Goal: Find specific page/section: Find specific page/section

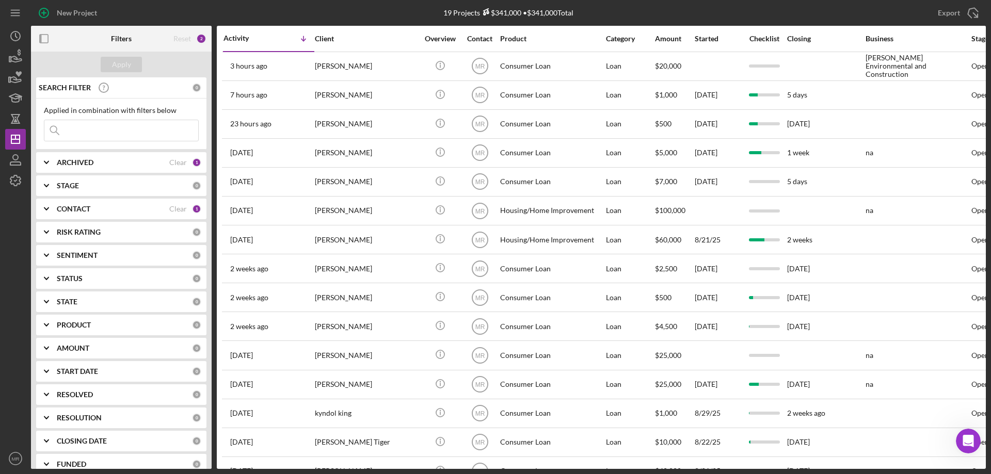
scroll to position [146, 0]
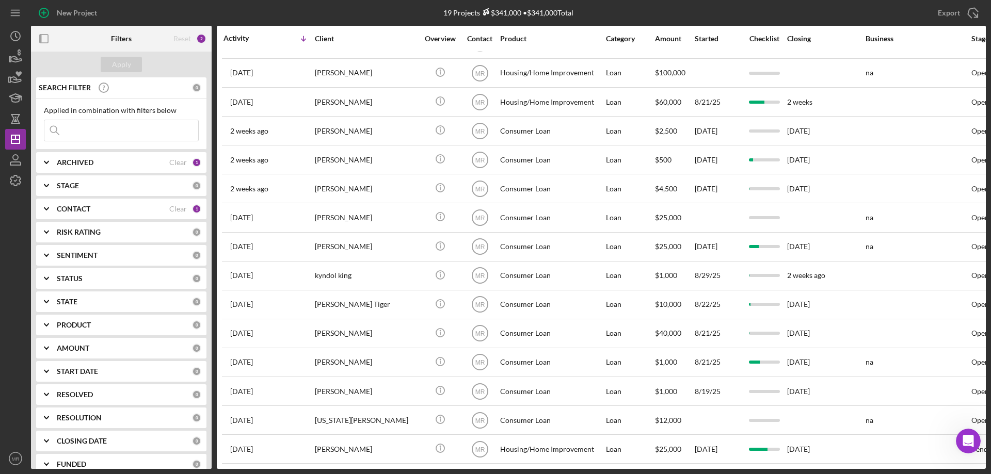
click at [95, 128] on input at bounding box center [121, 130] width 154 height 21
type input "west"
click at [90, 159] on b "ARCHIVED" at bounding box center [75, 162] width 37 height 8
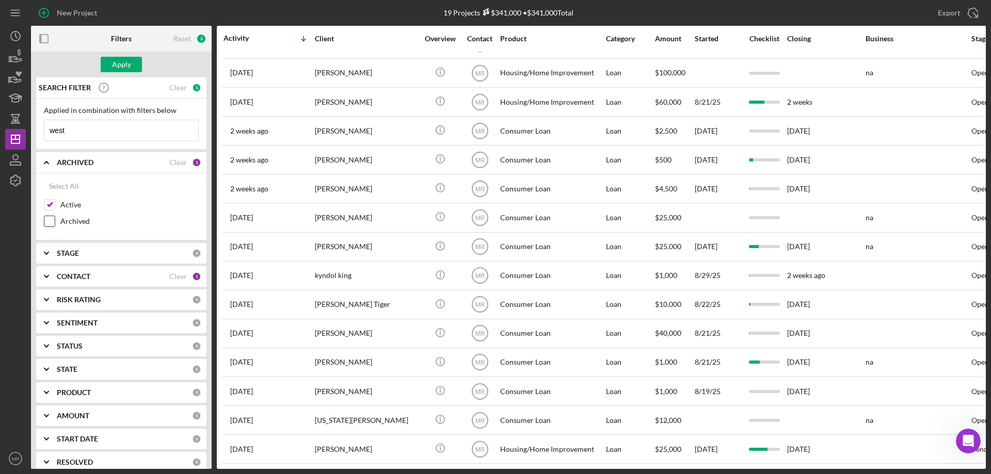
click at [72, 223] on label "Archived" at bounding box center [129, 221] width 138 height 10
click at [55, 223] on input "Archived" at bounding box center [49, 221] width 10 height 10
checkbox input "true"
click at [112, 64] on div "Apply" at bounding box center [121, 64] width 19 height 15
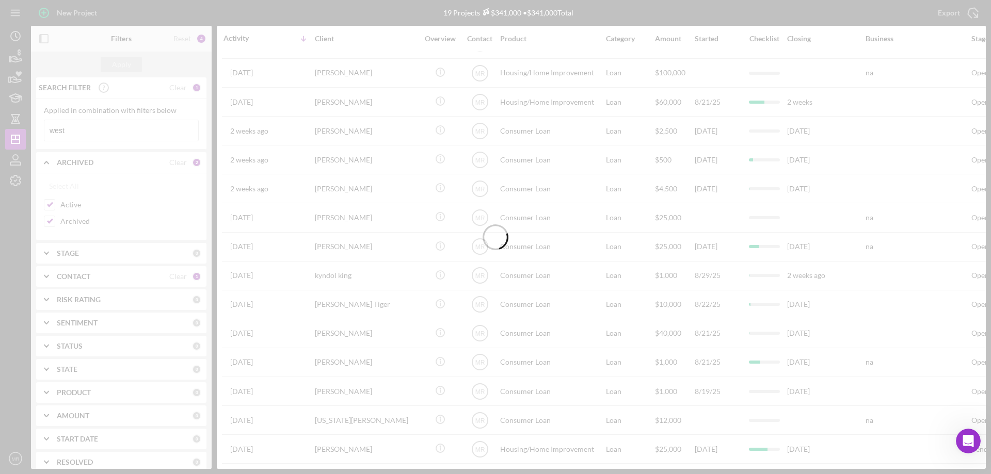
scroll to position [0, 0]
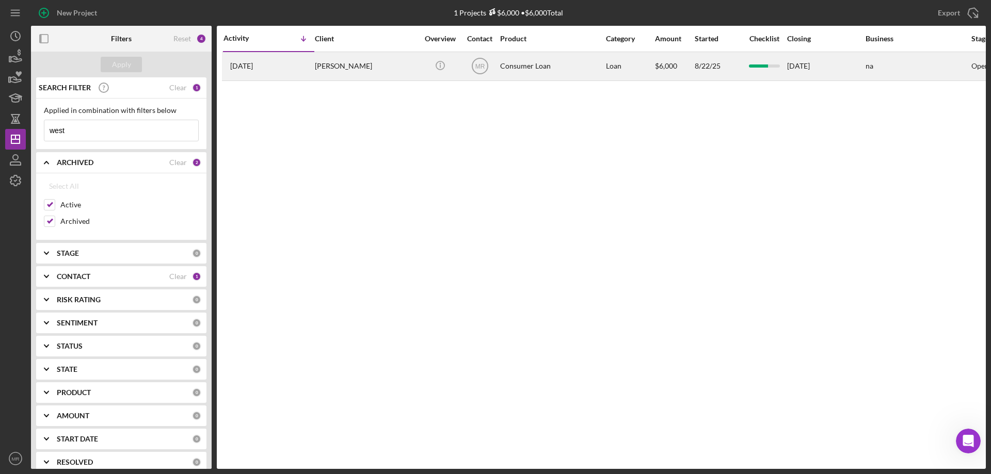
click at [374, 65] on div "[PERSON_NAME]" at bounding box center [366, 66] width 103 height 27
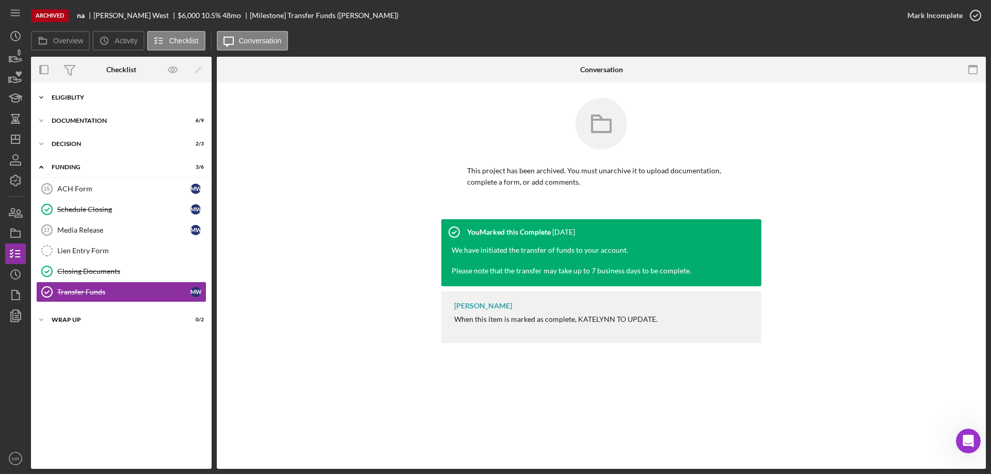
click at [65, 96] on div "Eligiblity" at bounding box center [125, 97] width 147 height 6
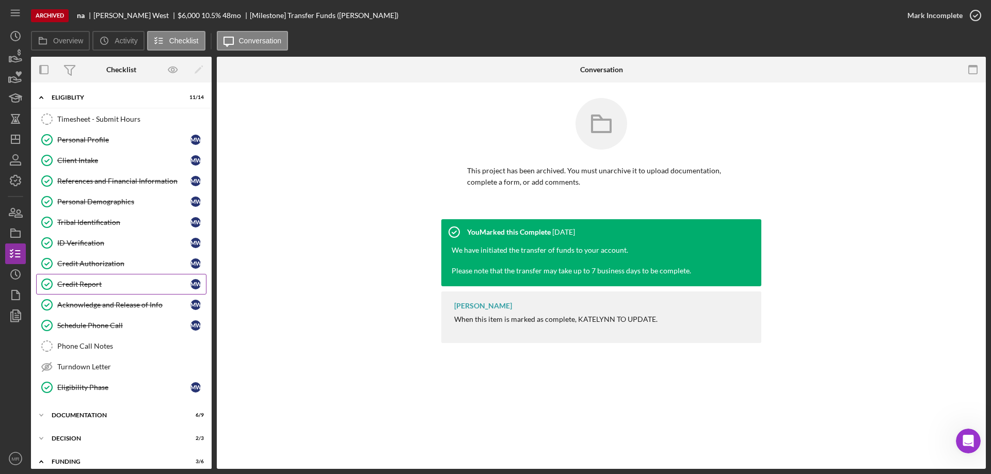
click at [83, 285] on div "Credit Report" at bounding box center [123, 284] width 133 height 8
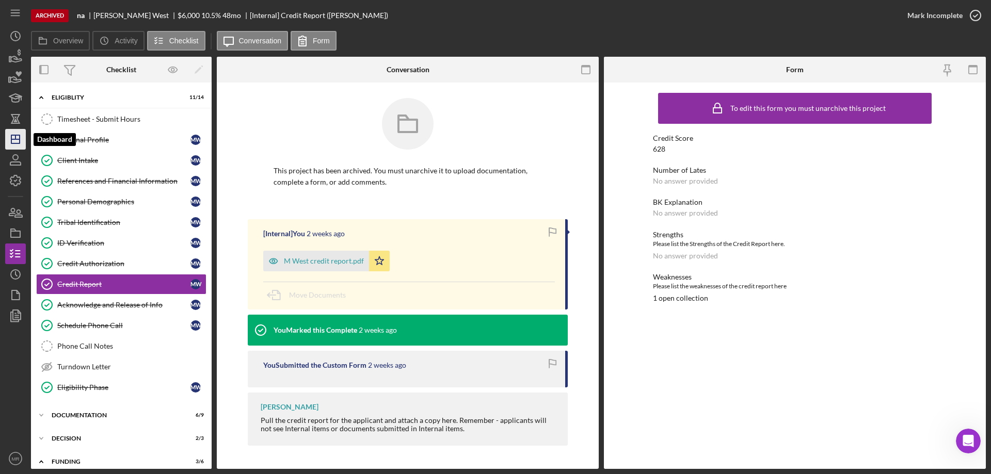
click at [15, 136] on line "button" at bounding box center [15, 137] width 0 height 4
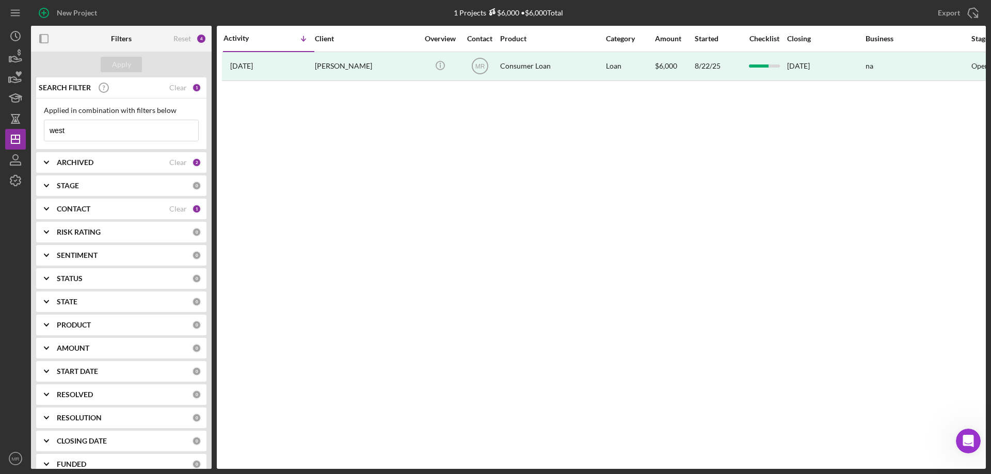
drag, startPoint x: 85, startPoint y: 129, endPoint x: 41, endPoint y: 142, distance: 46.4
click at [43, 143] on div "Applied in combination with filters below west Icon/Menu Close" at bounding box center [121, 124] width 170 height 51
type input "fish"
click at [119, 60] on div "Apply" at bounding box center [121, 64] width 19 height 15
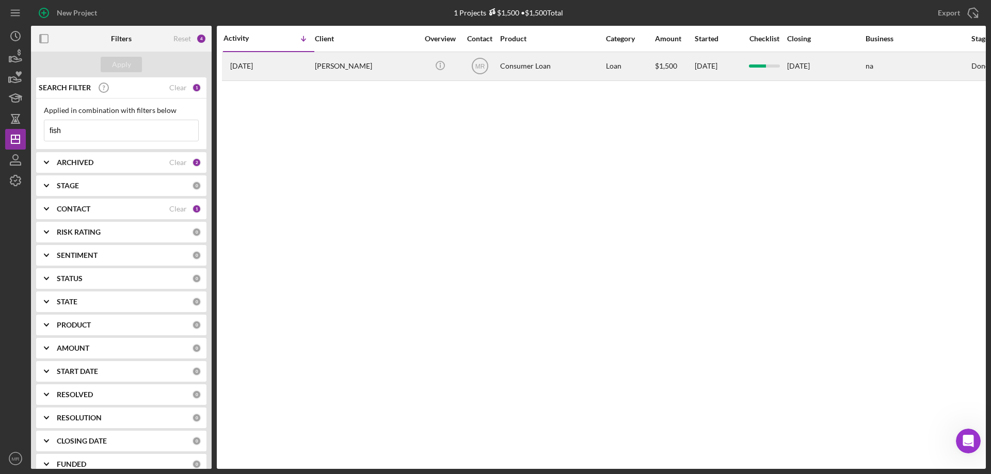
click at [371, 67] on div "[PERSON_NAME]" at bounding box center [366, 66] width 103 height 27
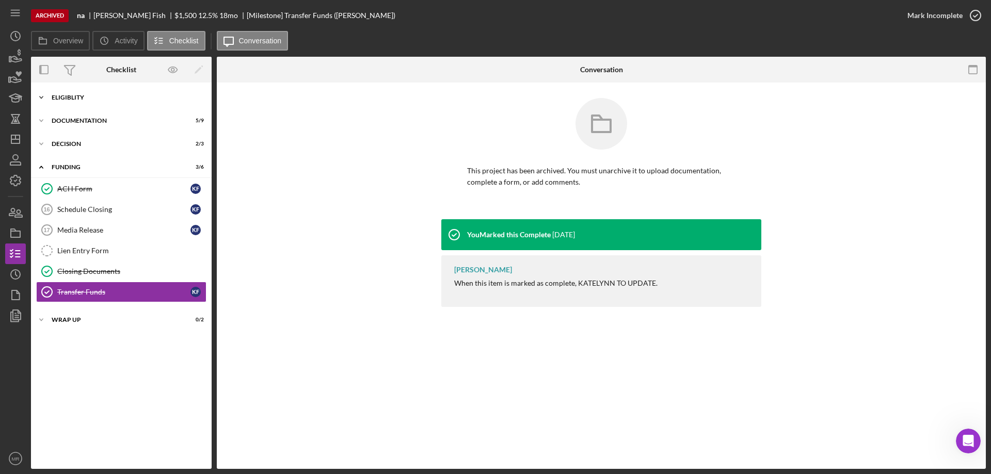
click at [69, 97] on div "Eligiblity" at bounding box center [125, 97] width 147 height 6
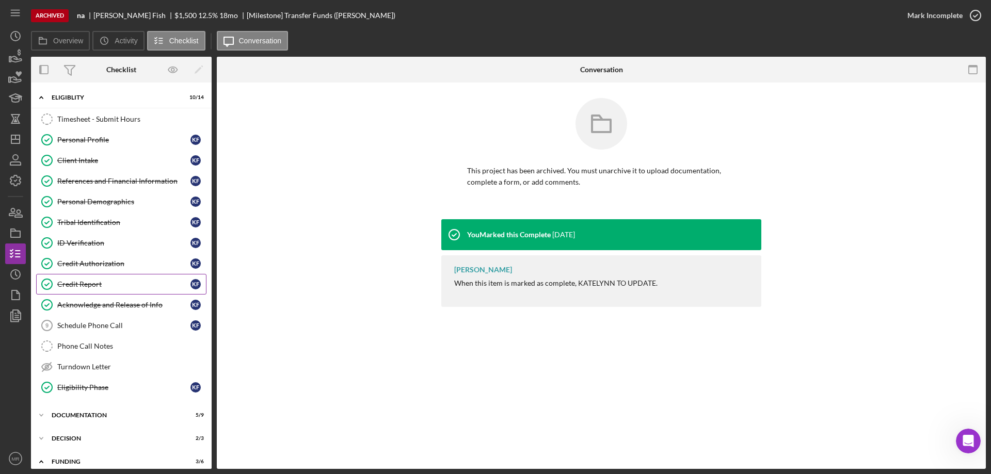
click at [72, 284] on div "Credit Report" at bounding box center [123, 284] width 133 height 8
